Goal: Transaction & Acquisition: Purchase product/service

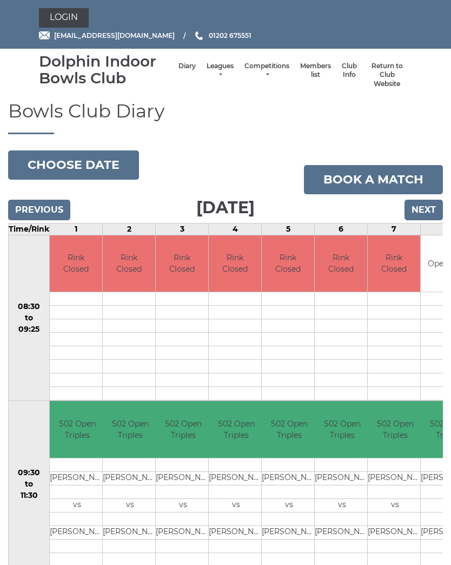
click at [55, 20] on link "Login" at bounding box center [64, 17] width 50 height 19
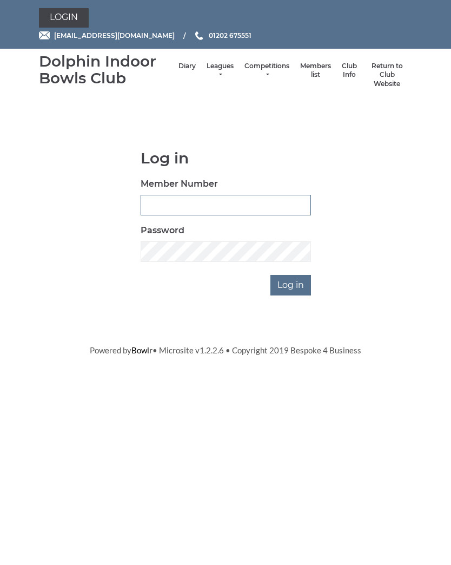
type input "3910"
click at [291, 283] on input "Log in" at bounding box center [290, 285] width 41 height 21
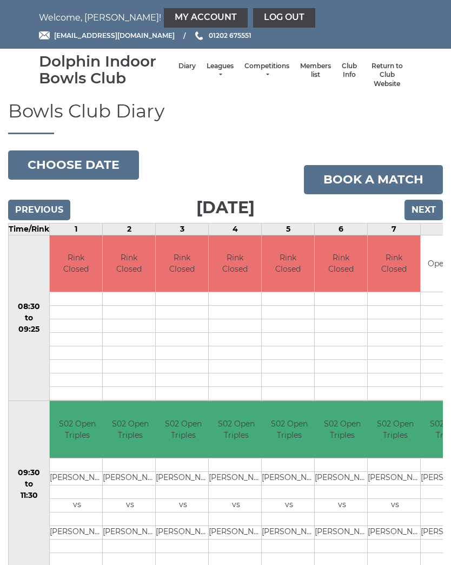
click at [175, 13] on link "My Account" at bounding box center [206, 17] width 84 height 19
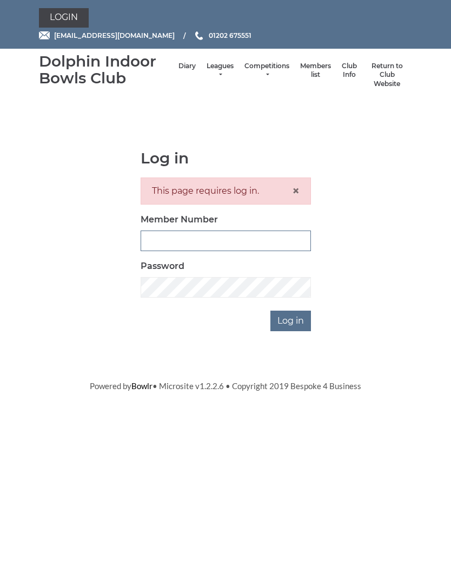
type input "3910"
click at [291, 319] on input "Log in" at bounding box center [290, 320] width 41 height 21
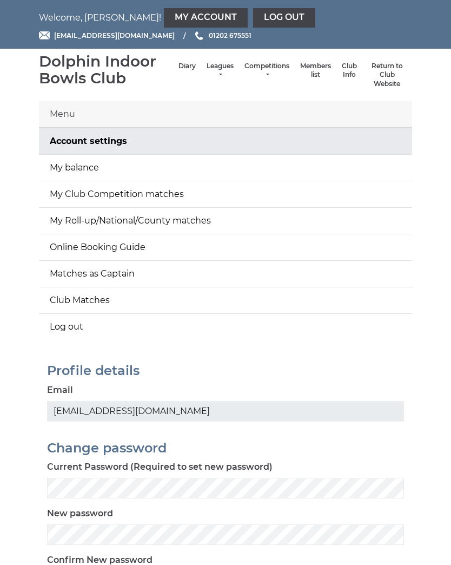
click at [98, 160] on link "My balance" at bounding box center [225, 168] width 373 height 26
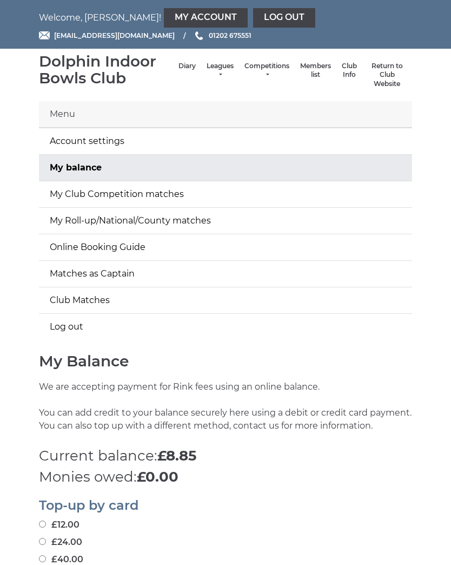
click at [253, 19] on link "Log out" at bounding box center [284, 17] width 62 height 19
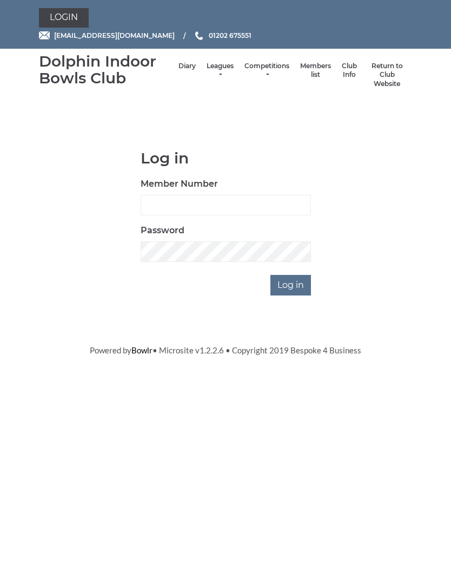
click at [215, 204] on input "Member Number" at bounding box center [226, 205] width 170 height 21
type input "3954"
click at [297, 280] on input "Log in" at bounding box center [290, 285] width 41 height 21
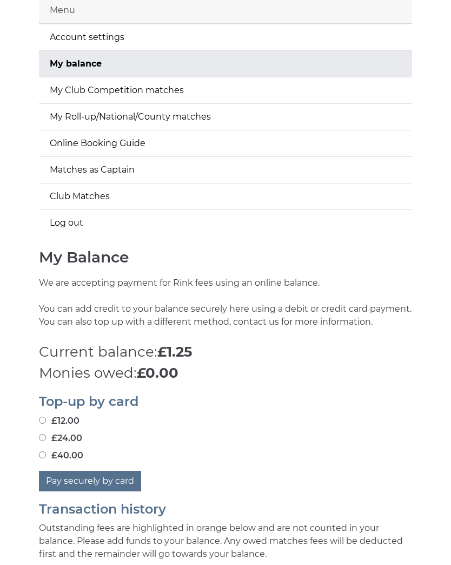
scroll to position [109, 0]
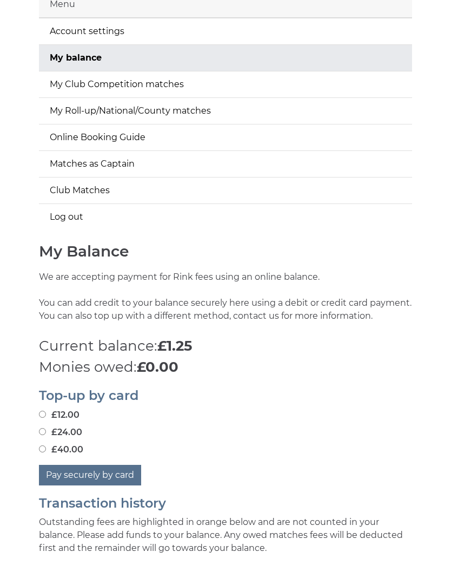
click at [42, 448] on input "£40.00" at bounding box center [42, 449] width 7 height 7
radio input "true"
click at [110, 472] on button "Pay securely by card" at bounding box center [90, 475] width 102 height 21
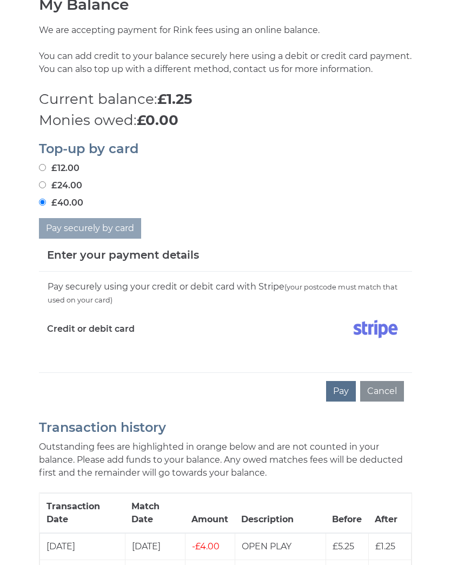
scroll to position [328, 0]
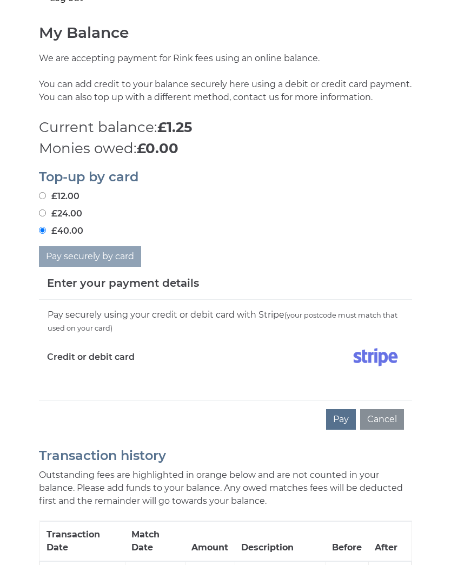
click at [382, 361] on img at bounding box center [375, 357] width 57 height 27
click at [340, 421] on button "Pay" at bounding box center [341, 419] width 30 height 21
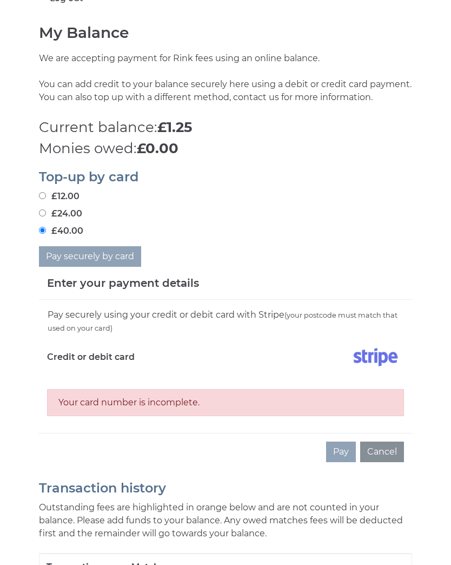
click at [112, 369] on div "Credit or debit card" at bounding box center [132, 358] width 187 height 31
click at [198, 404] on div "Your card number is incomplete." at bounding box center [225, 402] width 357 height 27
click at [224, 400] on div "Your card number is incomplete." at bounding box center [225, 402] width 357 height 27
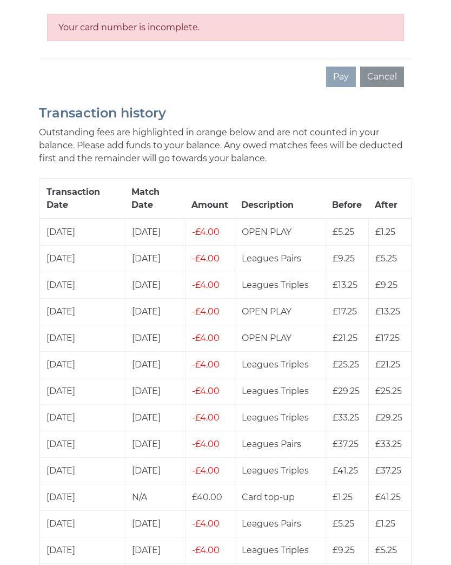
scroll to position [704, 0]
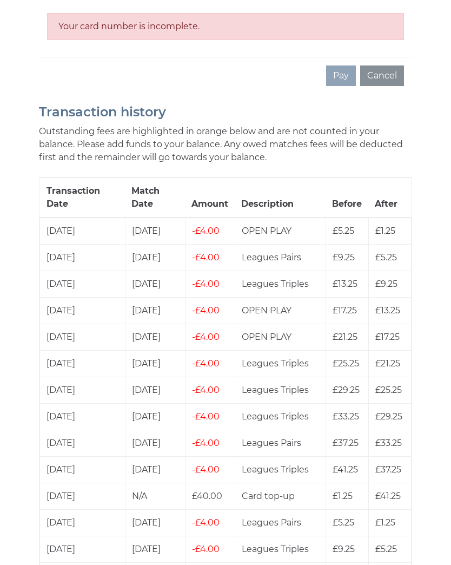
click at [213, 490] on span "£40.00" at bounding box center [207, 495] width 30 height 10
click at [262, 482] on td "Card top-up" at bounding box center [280, 495] width 91 height 26
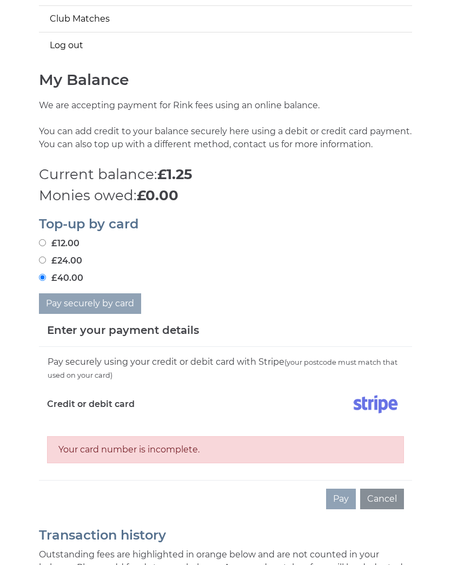
scroll to position [290, 0]
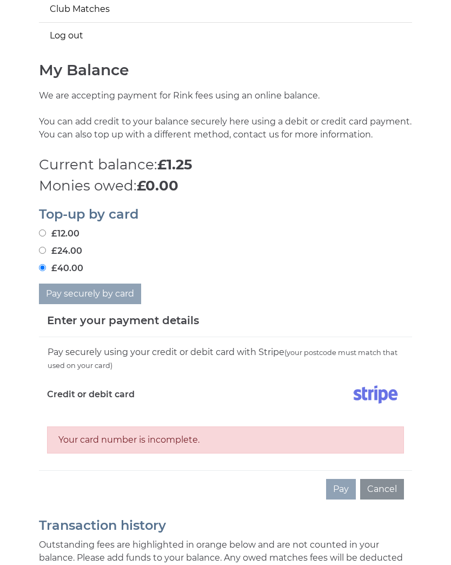
click at [55, 245] on label "£24.00" at bounding box center [60, 251] width 43 height 13
click at [46, 247] on input "£24.00" at bounding box center [42, 250] width 7 height 7
radio input "true"
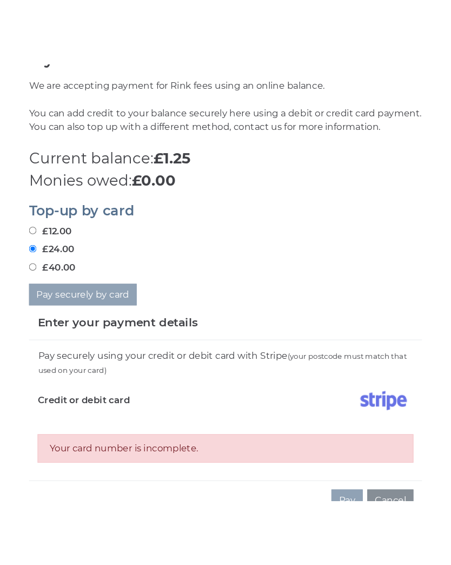
scroll to position [291, 0]
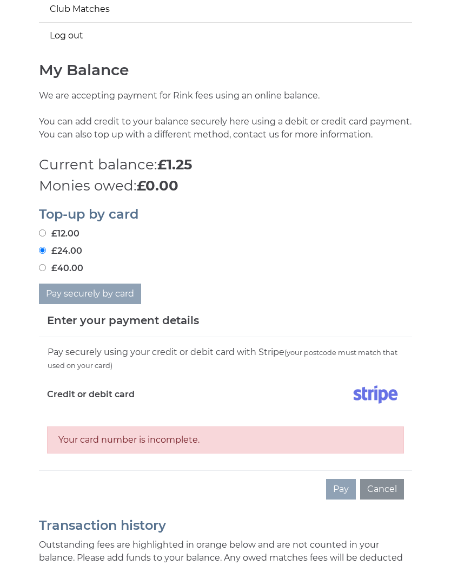
click at [94, 441] on div "Your card number is incomplete." at bounding box center [225, 439] width 357 height 27
click at [251, 436] on div "Your card number is incomplete." at bounding box center [225, 439] width 357 height 27
click at [352, 404] on img at bounding box center [375, 394] width 57 height 27
click at [45, 268] on input "£40.00" at bounding box center [42, 267] width 7 height 7
radio input "true"
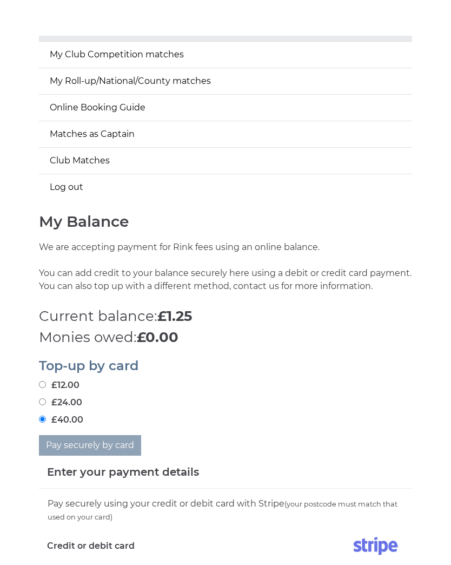
scroll to position [0, 0]
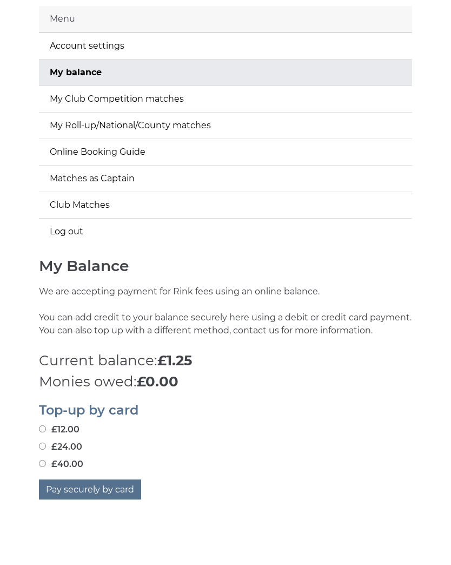
scroll to position [243, 0]
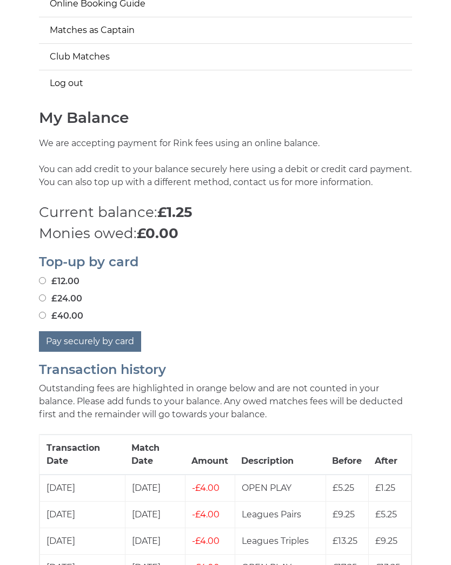
click at [97, 337] on button "Pay securely by card" at bounding box center [90, 341] width 102 height 21
click at [50, 313] on label "£40.00" at bounding box center [61, 315] width 44 height 13
click at [46, 313] on input "£40.00" at bounding box center [42, 314] width 7 height 7
radio input "true"
click at [101, 346] on button "Pay securely by card" at bounding box center [90, 341] width 102 height 21
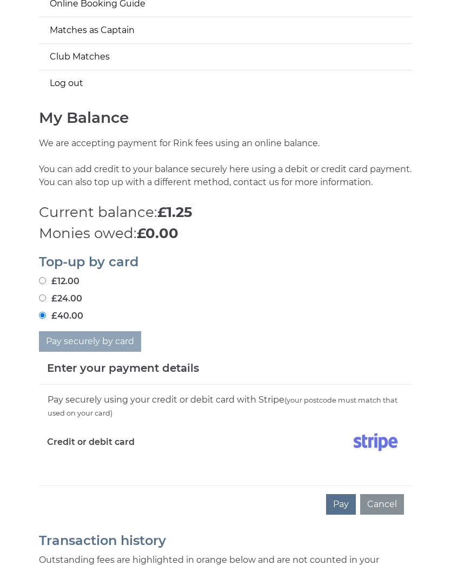
click at [124, 472] on div "Pay securely using your credit or debit card with Stripe (your postcode must ma…" at bounding box center [225, 434] width 373 height 101
click at [122, 471] on div "Pay securely using your credit or debit card with Stripe (your postcode must ma…" at bounding box center [225, 434] width 373 height 101
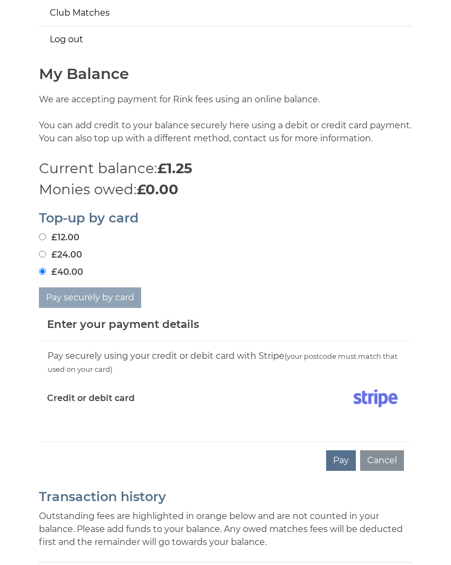
scroll to position [296, 0]
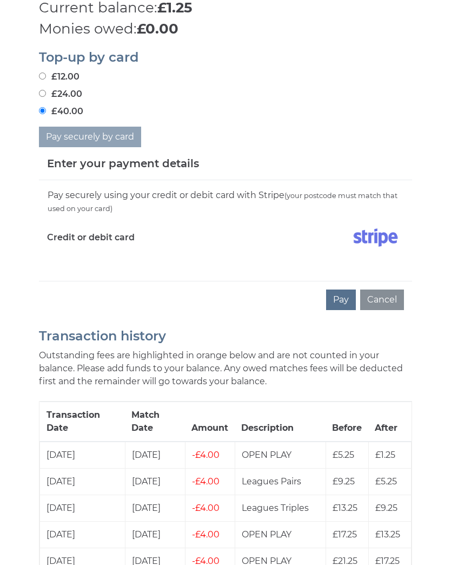
scroll to position [440, 0]
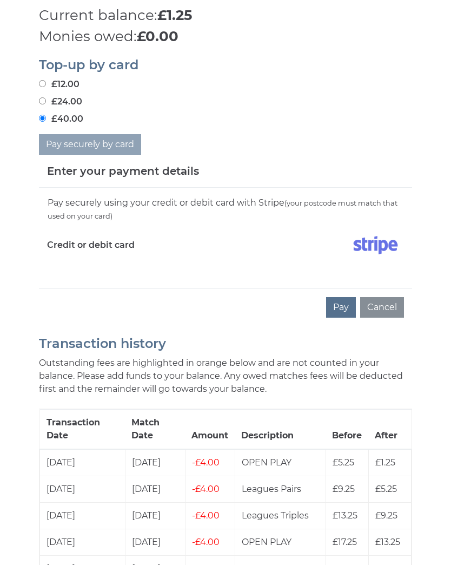
click at [107, 273] on div "Pay securely using your credit or debit card with Stripe (your postcode must ma…" at bounding box center [225, 238] width 373 height 101
click at [344, 305] on button "Pay" at bounding box center [341, 307] width 30 height 21
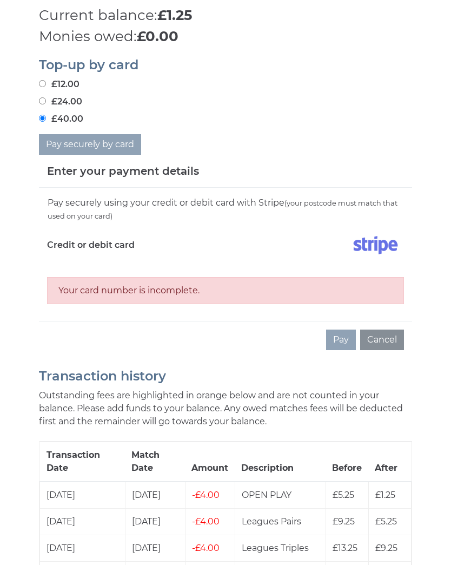
click at [199, 286] on div "Your card number is incomplete." at bounding box center [225, 290] width 357 height 27
click at [202, 292] on div "Your card number is incomplete." at bounding box center [225, 290] width 357 height 27
click at [195, 288] on div "Your card number is incomplete." at bounding box center [225, 290] width 357 height 27
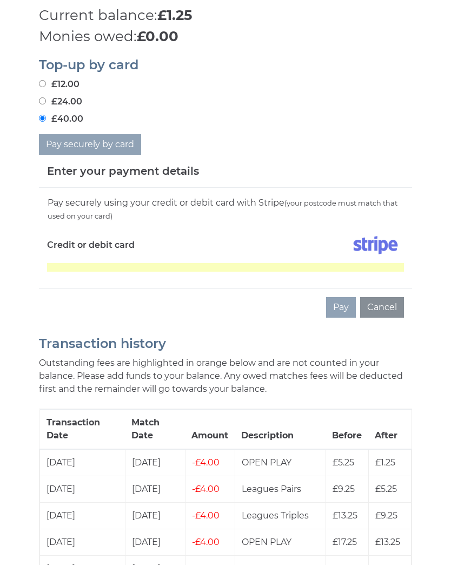
click at [389, 271] on div "Pay securely using your credit or debit card with Stripe (your postcode must ma…" at bounding box center [225, 238] width 373 height 101
click at [400, 255] on img at bounding box center [375, 245] width 57 height 27
click at [404, 270] on div "Pay securely using your credit or debit card with Stripe (your postcode must ma…" at bounding box center [225, 238] width 373 height 101
